Goal: Information Seeking & Learning: Learn about a topic

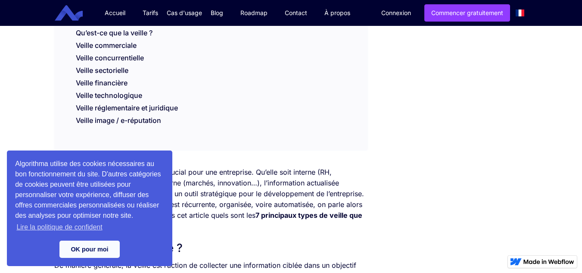
scroll to position [217, 0]
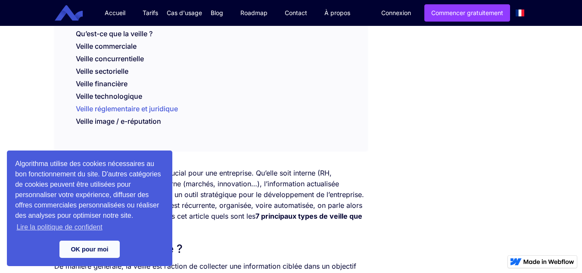
click at [115, 106] on link "Veille réglementaire et juridique" at bounding box center [127, 110] width 102 height 13
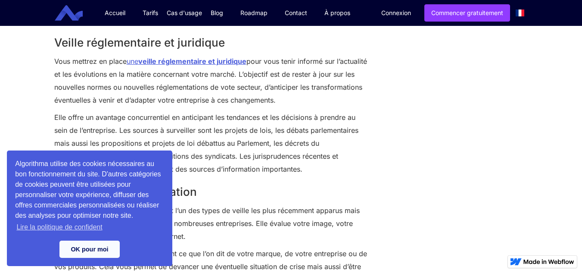
scroll to position [1393, 0]
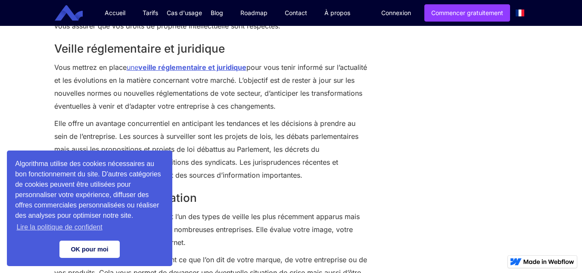
click at [93, 246] on link "OK pour moi" at bounding box center [89, 248] width 60 height 17
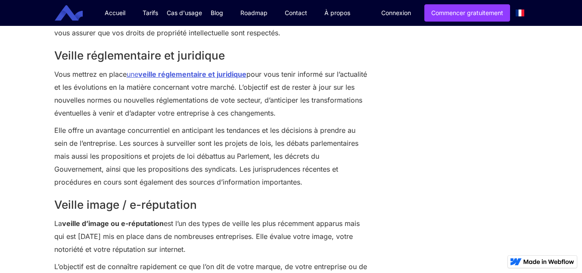
scroll to position [1385, 0]
click at [118, 142] on p "Elle offre un avantage concurrentiel en anticipant les tendances et les décisio…" at bounding box center [210, 156] width 313 height 65
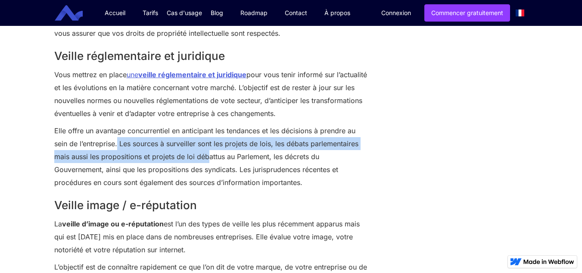
drag, startPoint x: 118, startPoint y: 142, endPoint x: 208, endPoint y: 156, distance: 91.2
click at [208, 156] on p "Elle offre un avantage concurrentiel en anticipant les tendances et les décisio…" at bounding box center [210, 156] width 313 height 65
click at [189, 160] on p "Elle offre un avantage concurrentiel en anticipant les tendances et les décisio…" at bounding box center [210, 156] width 313 height 65
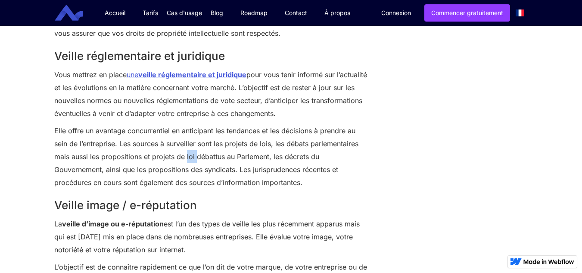
click at [189, 160] on p "Elle offre un avantage concurrentiel en anticipant les tendances et les décisio…" at bounding box center [210, 156] width 313 height 65
click at [118, 142] on p "Elle offre un avantage concurrentiel en anticipant les tendances et les décisio…" at bounding box center [210, 156] width 313 height 65
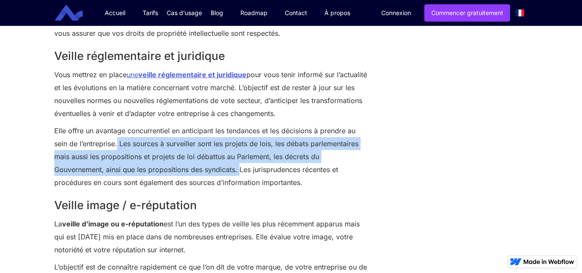
drag, startPoint x: 118, startPoint y: 142, endPoint x: 240, endPoint y: 165, distance: 124.1
click at [240, 165] on p "Elle offre un avantage concurrentiel en anticipant les tendances et les décisio…" at bounding box center [210, 156] width 313 height 65
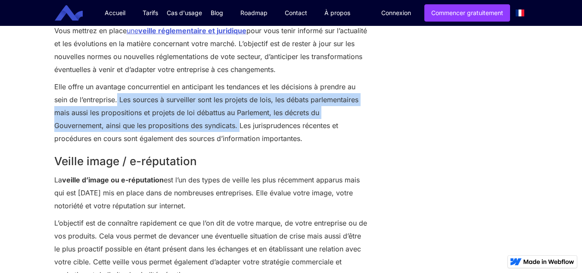
scroll to position [217, 0]
